Goal: Register for event/course

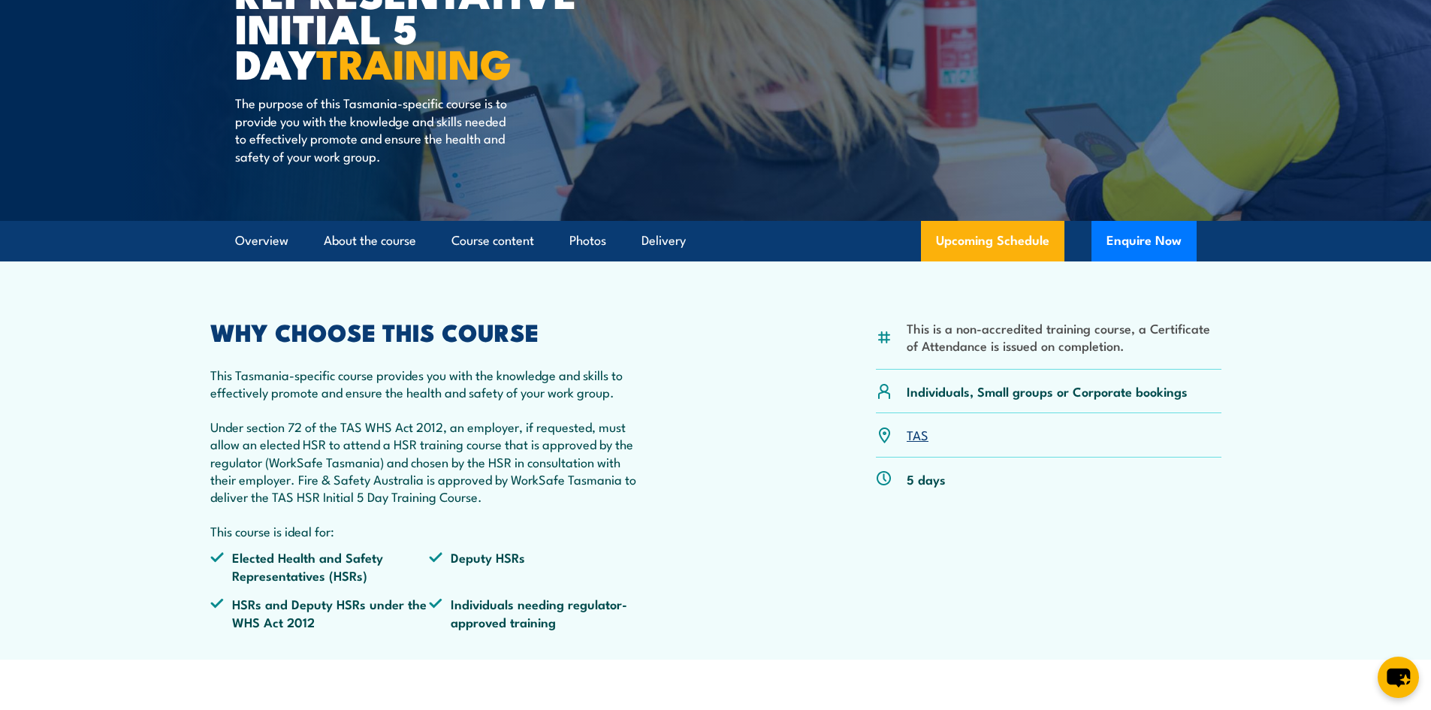
scroll to position [301, 0]
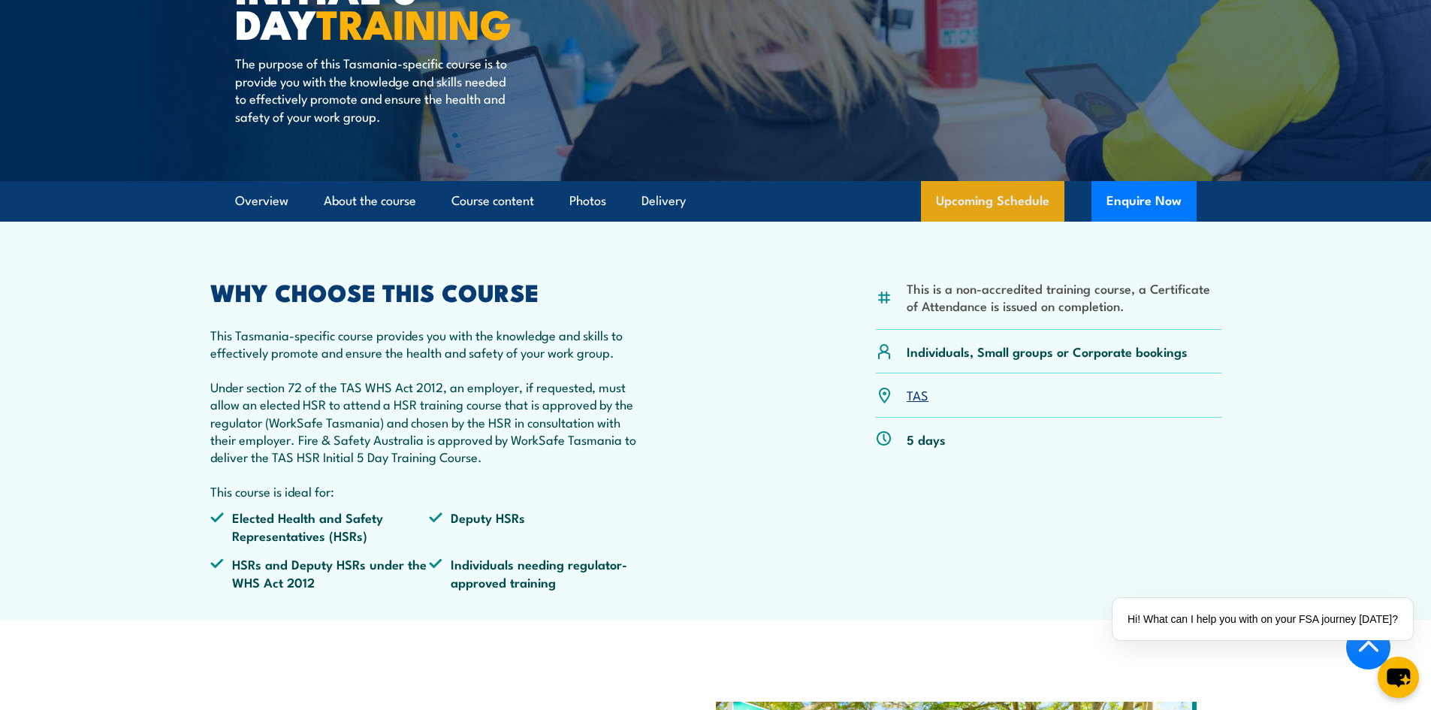
click at [970, 204] on link "Upcoming Schedule" at bounding box center [992, 201] width 143 height 41
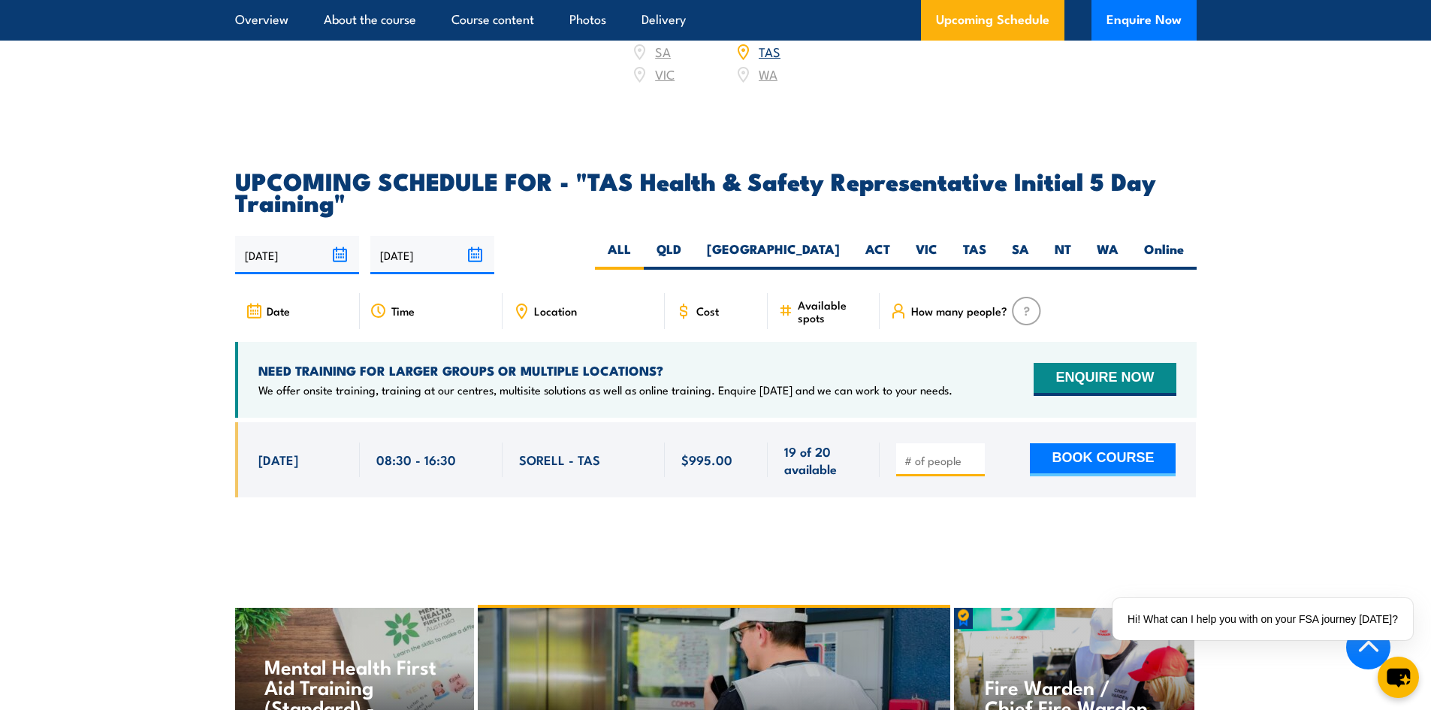
scroll to position [2203, 0]
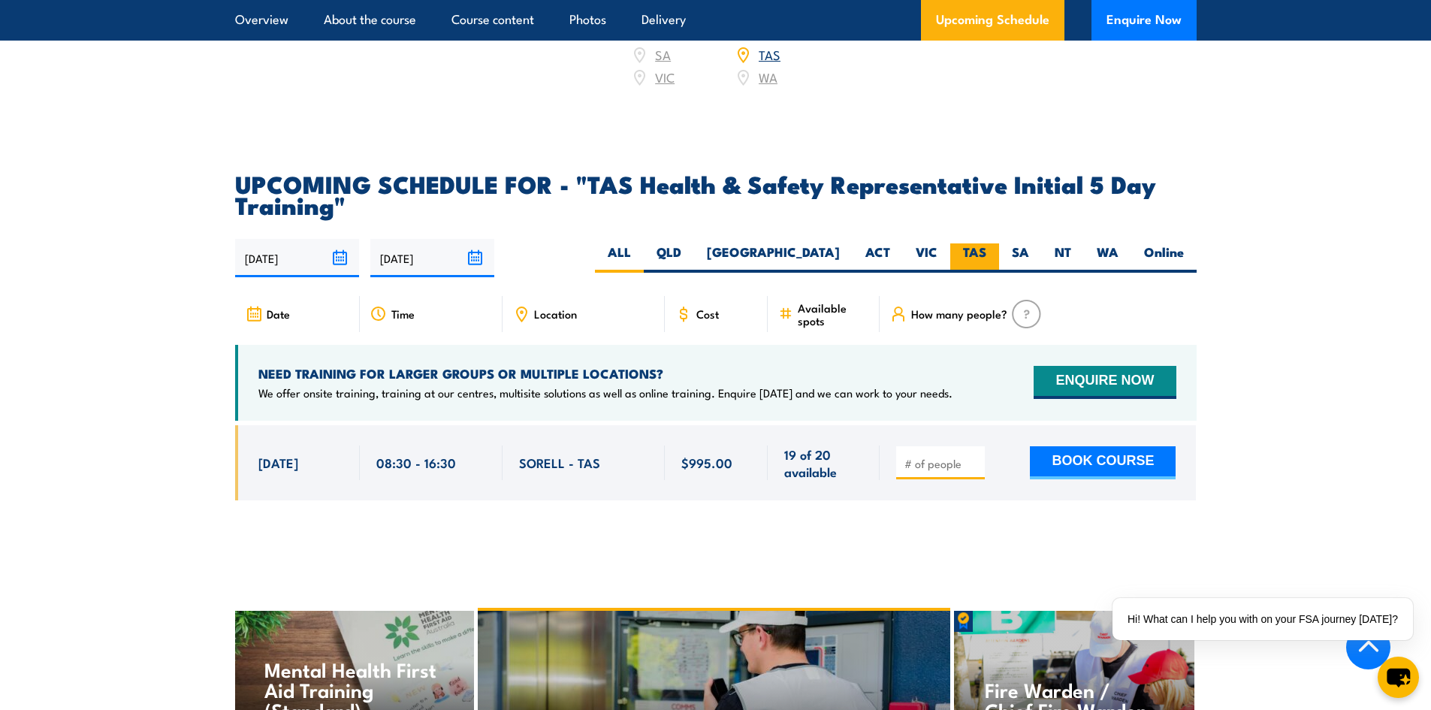
click at [972, 243] on label "TAS" at bounding box center [974, 257] width 49 height 29
click at [986, 243] on input "TAS" at bounding box center [991, 248] width 10 height 10
radio input "true"
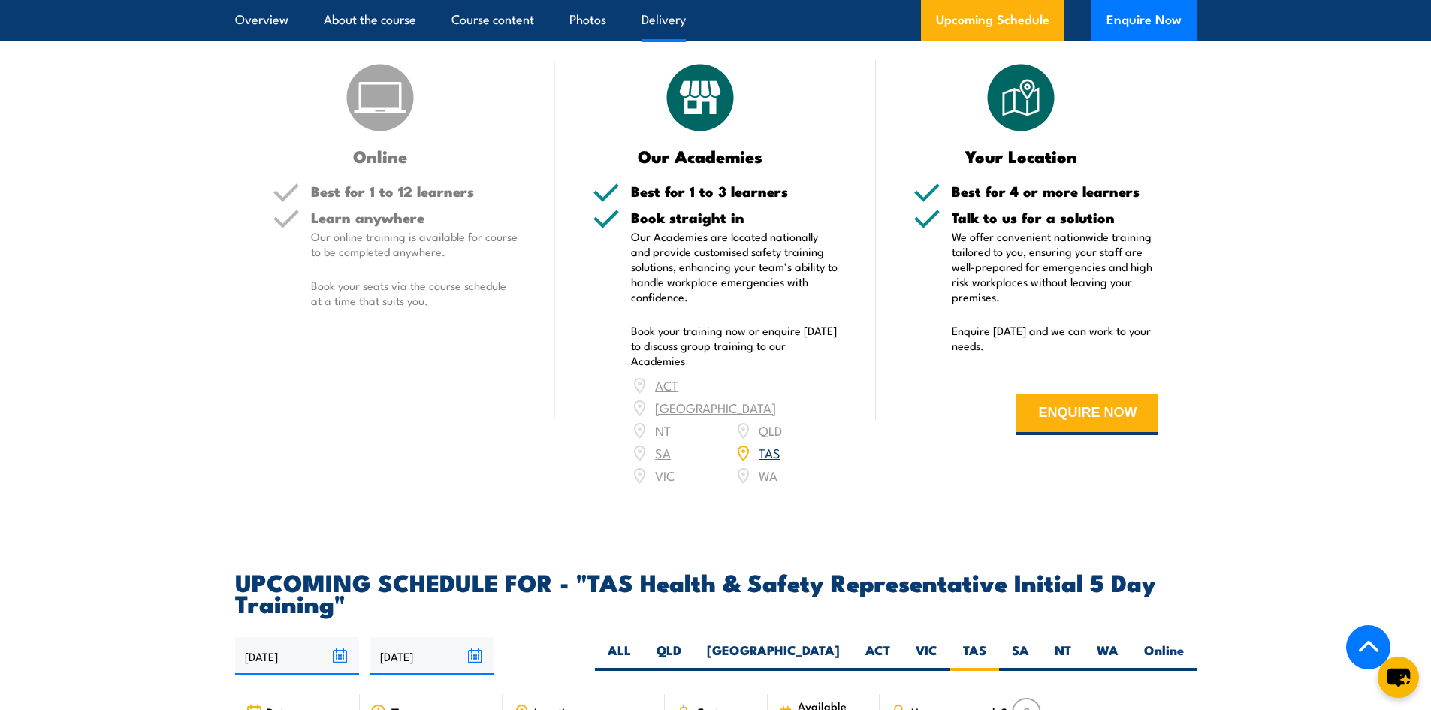
scroll to position [1527, 0]
